Goal: Information Seeking & Learning: Learn about a topic

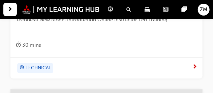
scroll to position [479, 0]
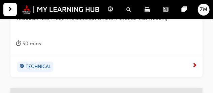
click at [194, 67] on span "next-icon" at bounding box center [194, 66] width 5 height 6
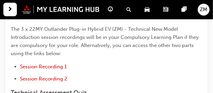
scroll to position [235, 0]
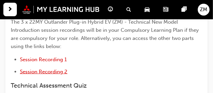
click at [59, 70] on span "Session Recording 2" at bounding box center [43, 71] width 47 height 6
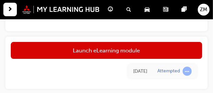
scroll to position [529, 0]
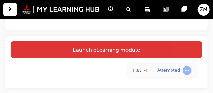
click at [180, 50] on link "Launch eLearning module" at bounding box center [106, 49] width 191 height 17
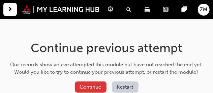
click at [102, 86] on button "Continue" at bounding box center [91, 86] width 32 height 11
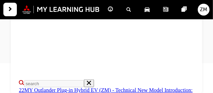
scroll to position [150, 0]
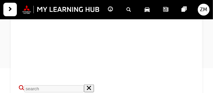
scroll to position [114, 0]
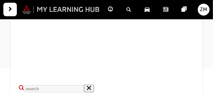
click at [42, 6] on img at bounding box center [60, 9] width 77 height 9
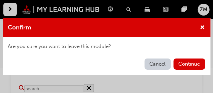
click at [161, 60] on button "Cancel" at bounding box center [157, 63] width 26 height 11
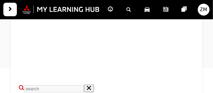
scroll to position [154, 0]
drag, startPoint x: 197, startPoint y: 52, endPoint x: 202, endPoint y: 34, distance: 18.9
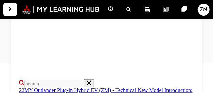
scroll to position [139, 0]
